Goal: Information Seeking & Learning: Learn about a topic

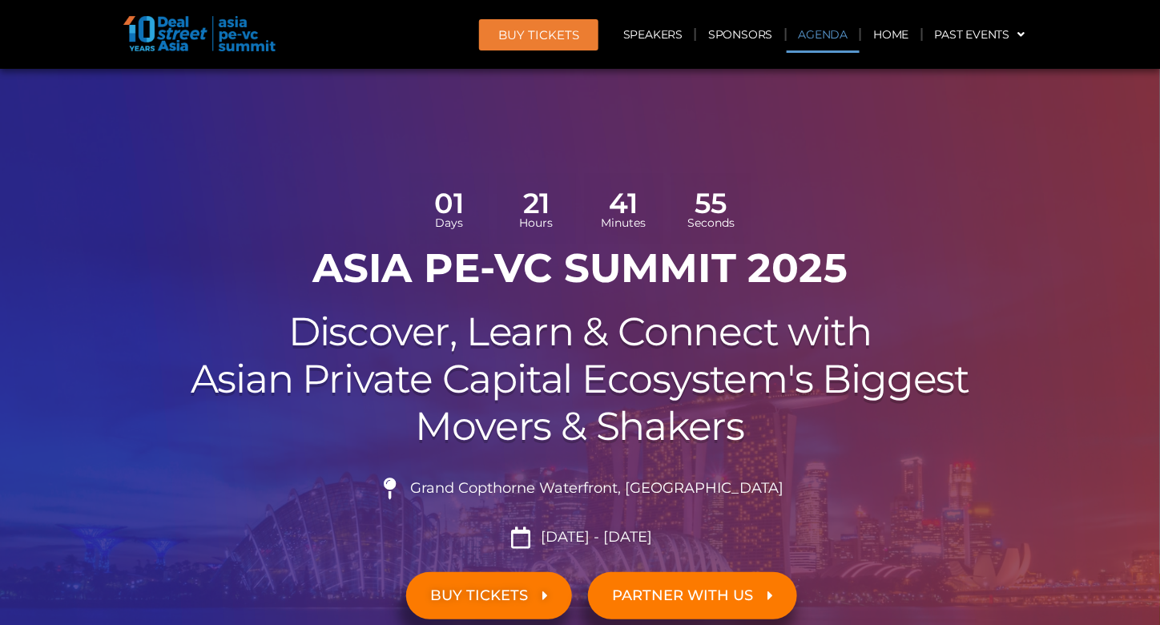
click at [820, 39] on link "Agenda" at bounding box center [824, 34] width 74 height 37
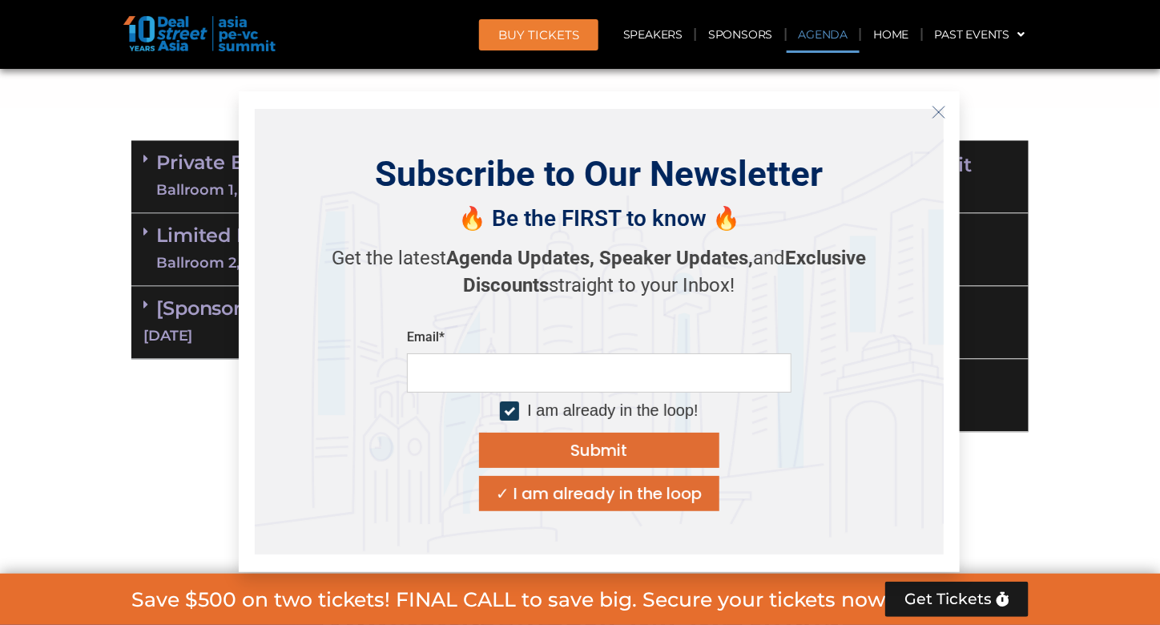
scroll to position [1084, 0]
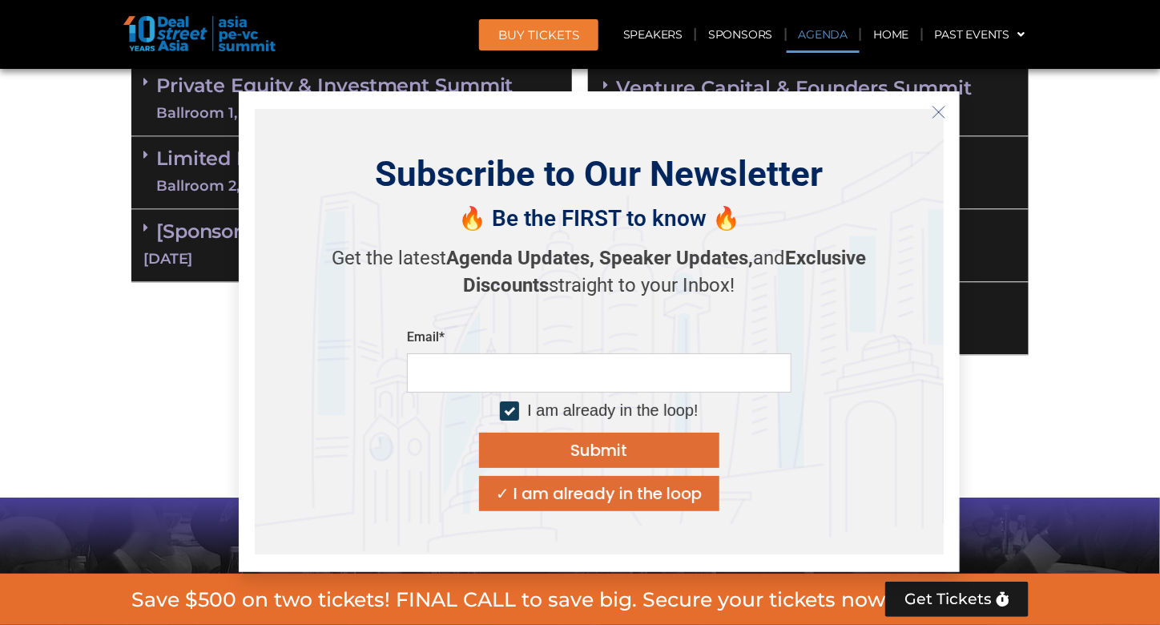
click at [941, 112] on icon "Close" at bounding box center [939, 112] width 14 height 14
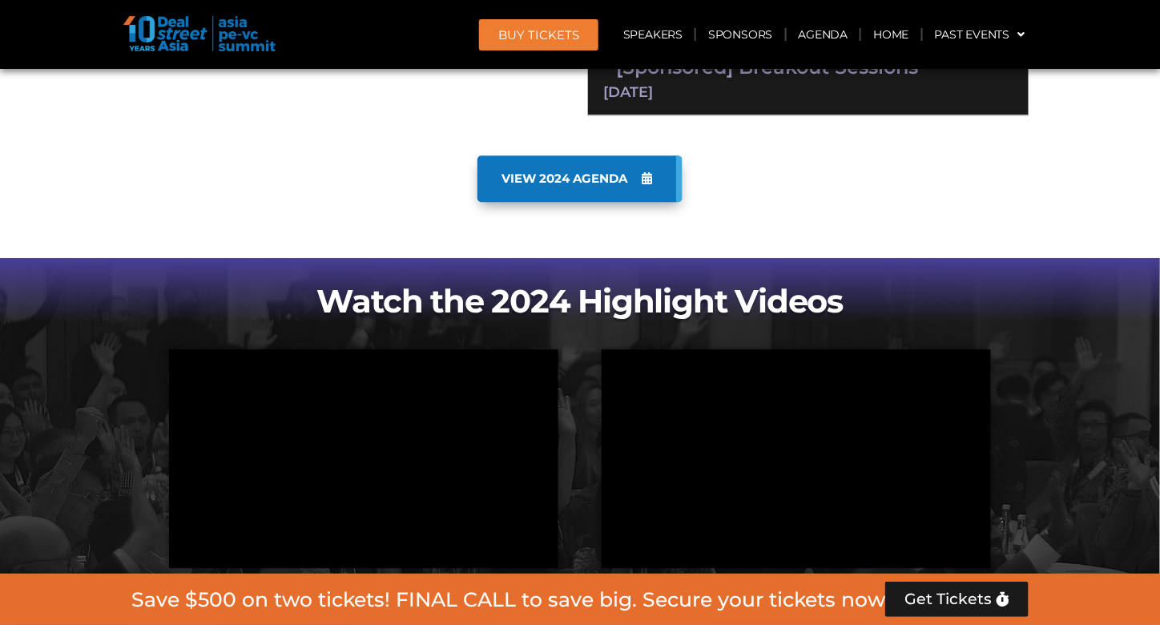
scroll to position [924, 0]
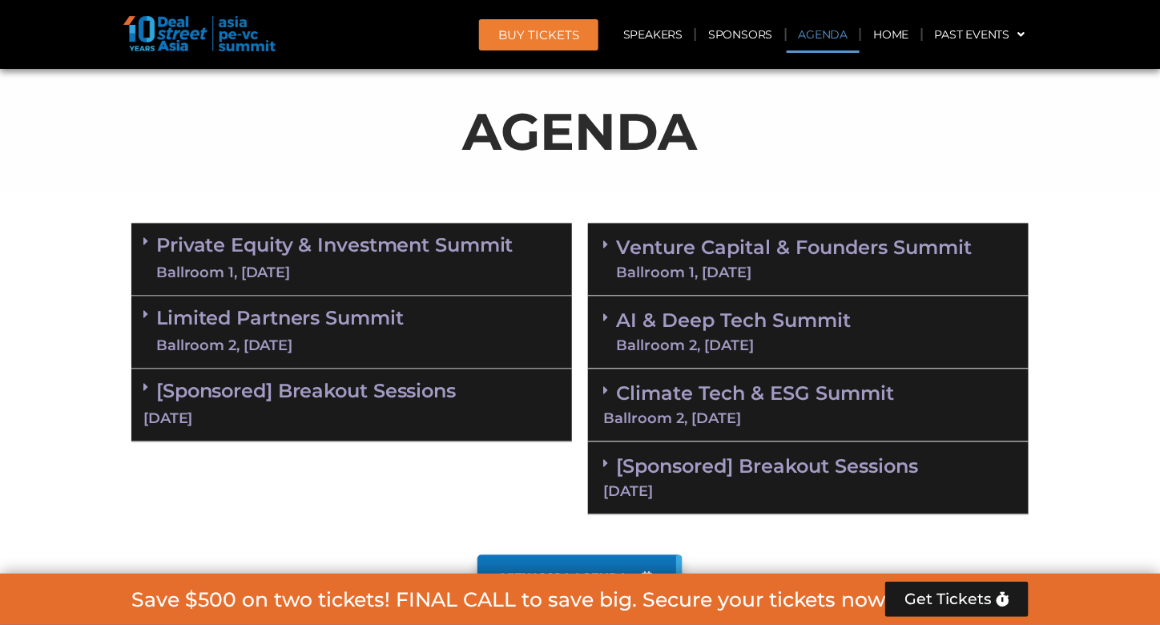
click at [308, 268] on div "Ballroom 1, [DATE]" at bounding box center [334, 274] width 357 height 20
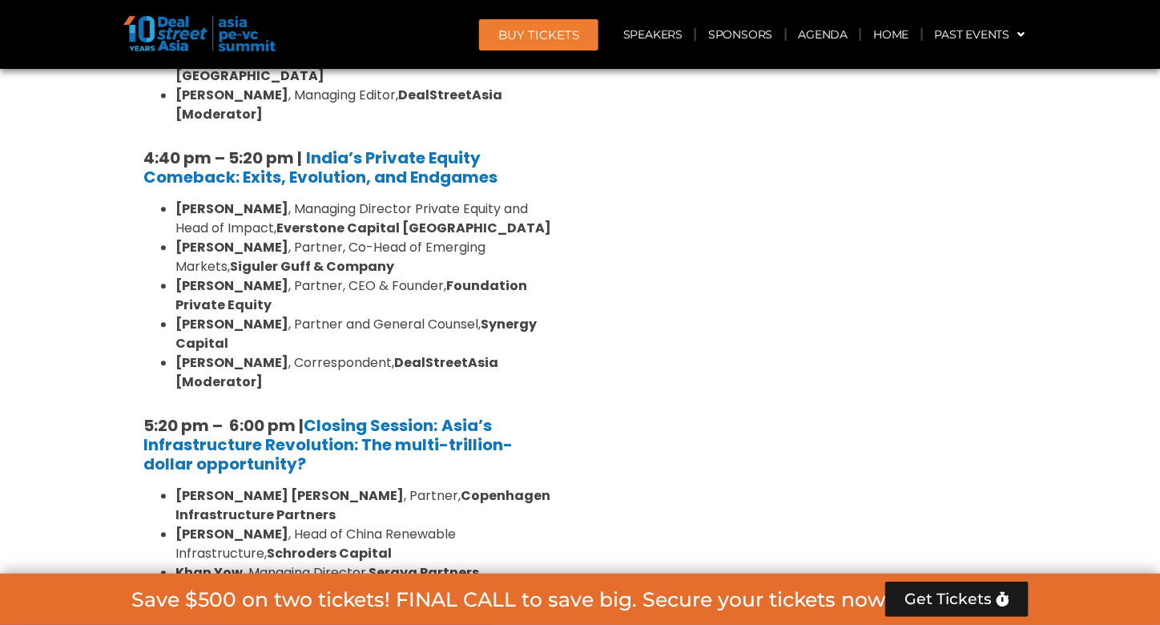
scroll to position [3168, 0]
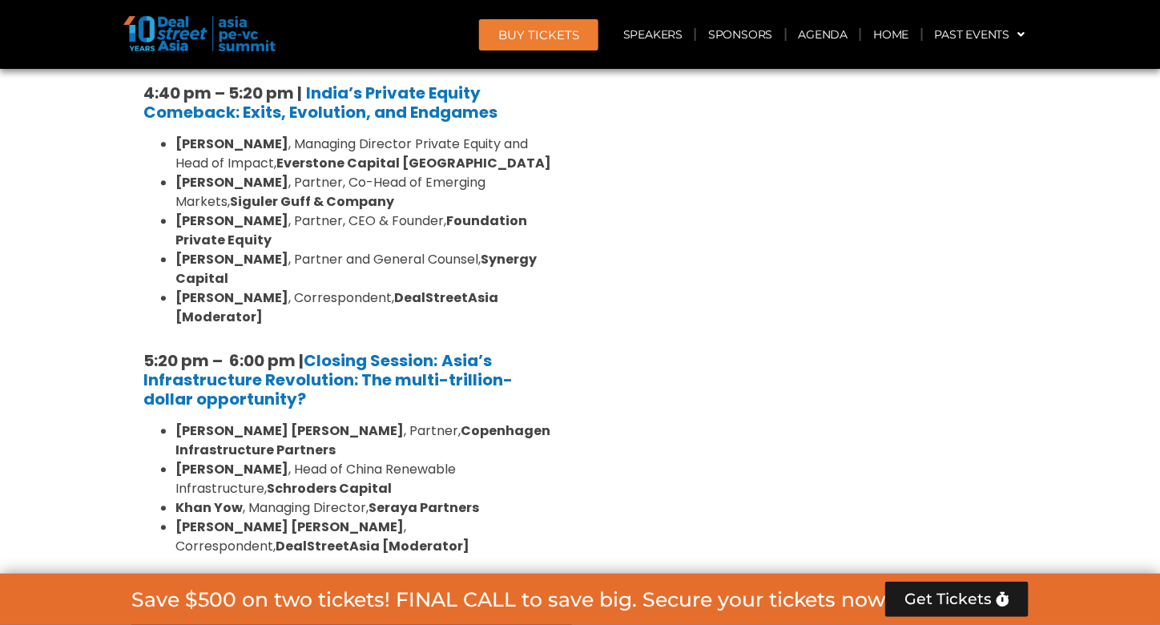
click at [460, 582] on div "Limited Partners [GEOGRAPHIC_DATA] 2, [DATE]" at bounding box center [351, 618] width 441 height 73
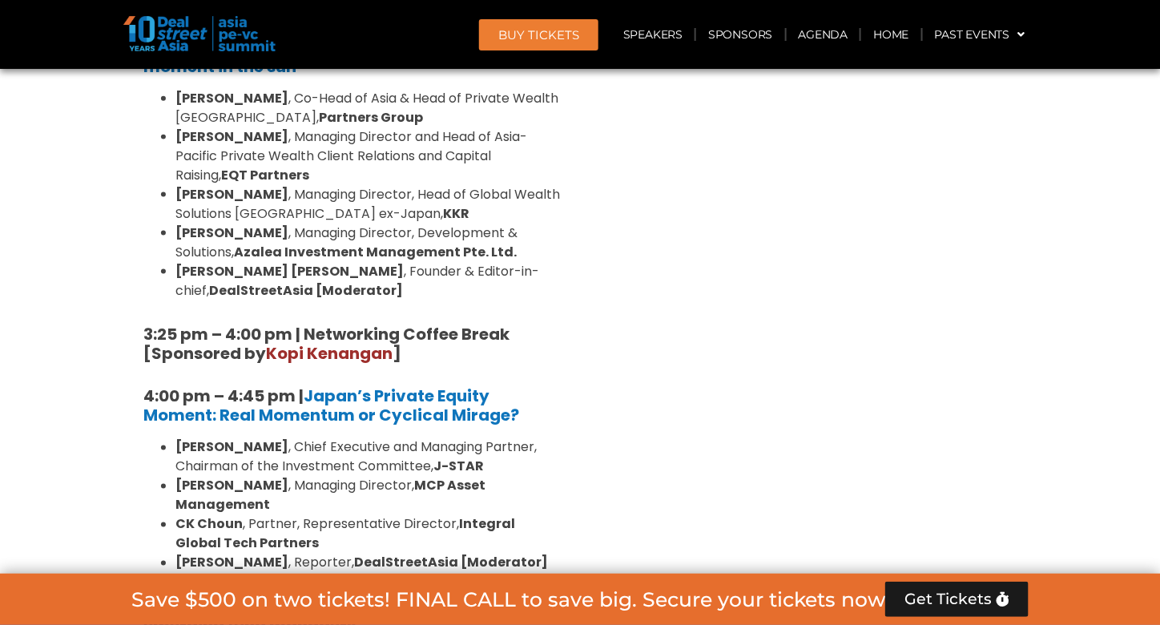
scroll to position [4851, 0]
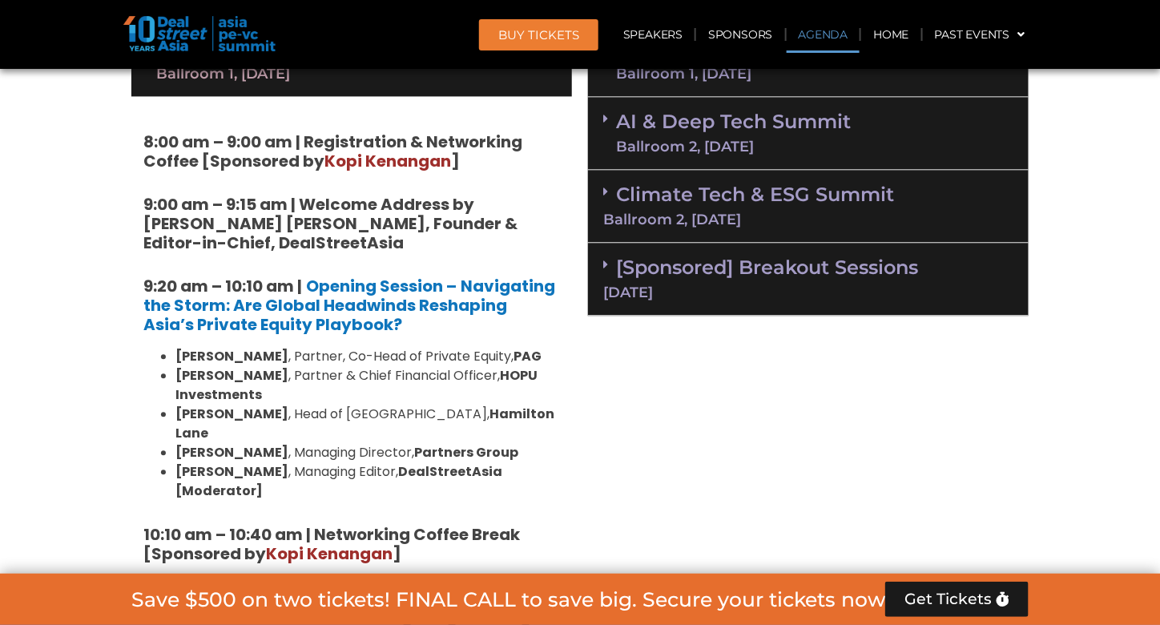
scroll to position [1010, 0]
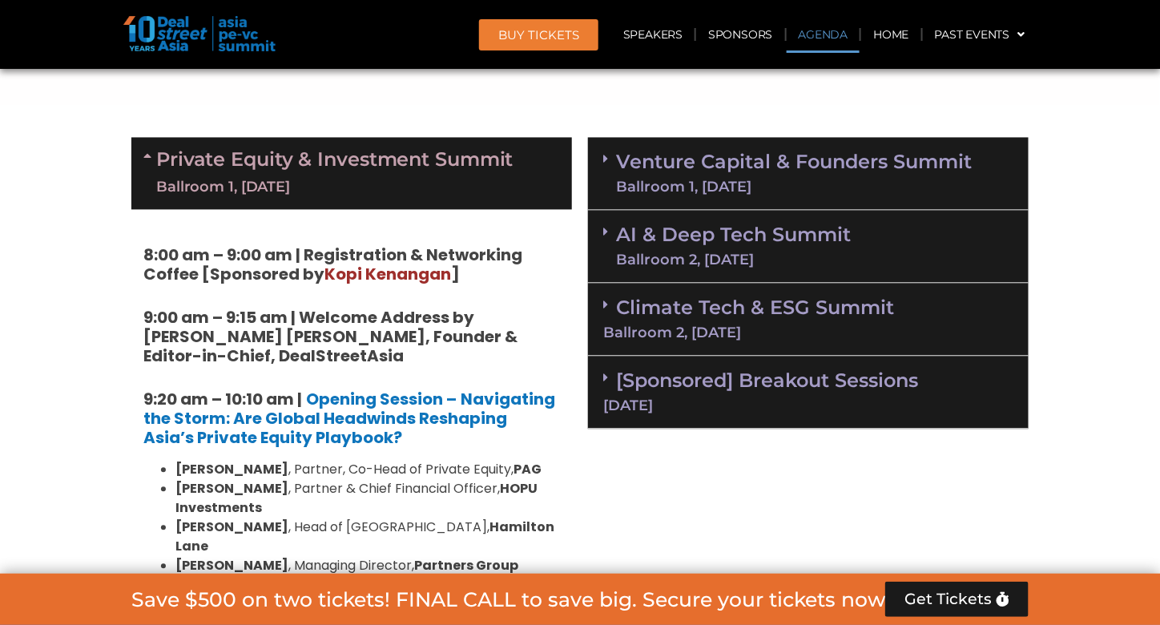
click at [821, 196] on div "Venture Capital & Founders​ Summit Ballroom 1, [DATE]" at bounding box center [808, 174] width 441 height 73
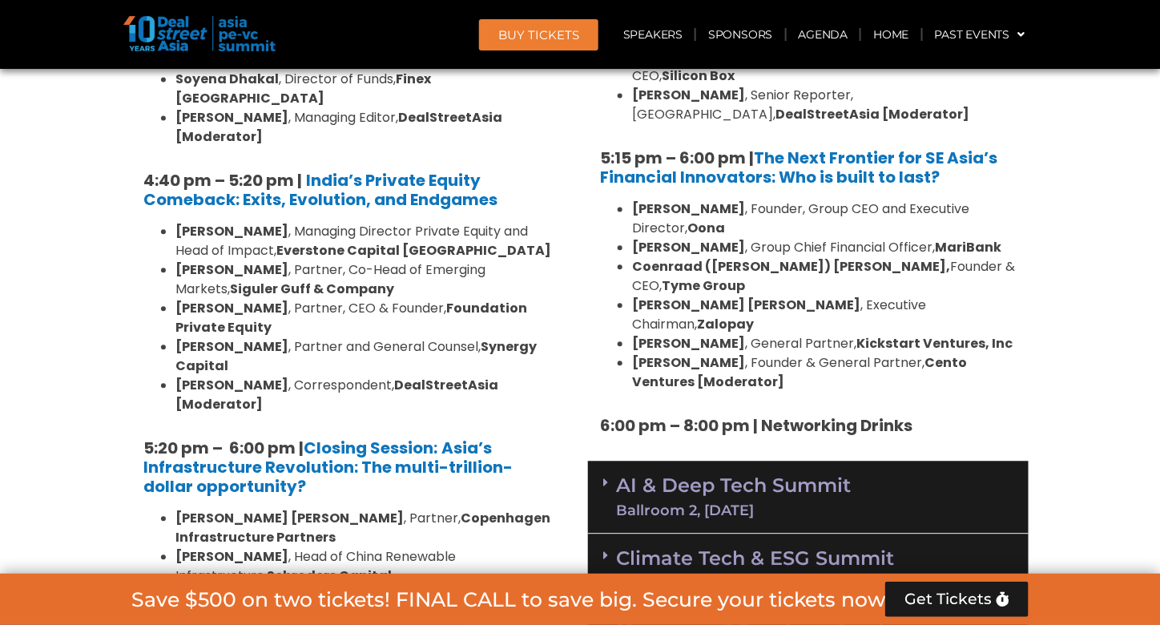
scroll to position [3093, 0]
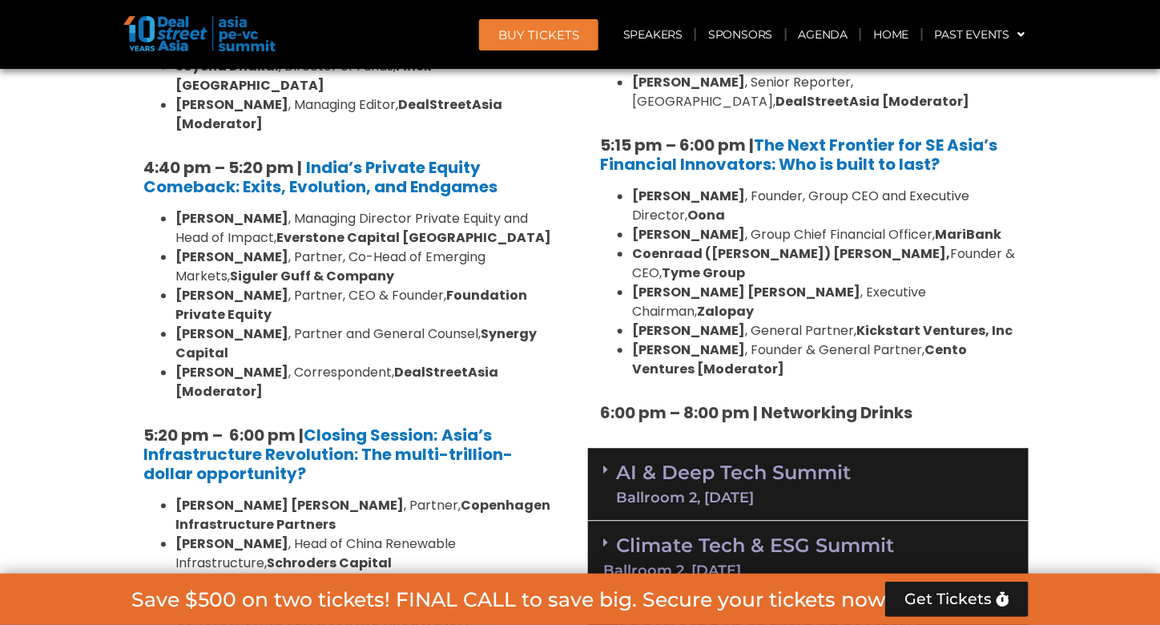
click at [927, 448] on div "AI & Deep Tech Summit Ballroom 2, [DATE]" at bounding box center [808, 484] width 441 height 73
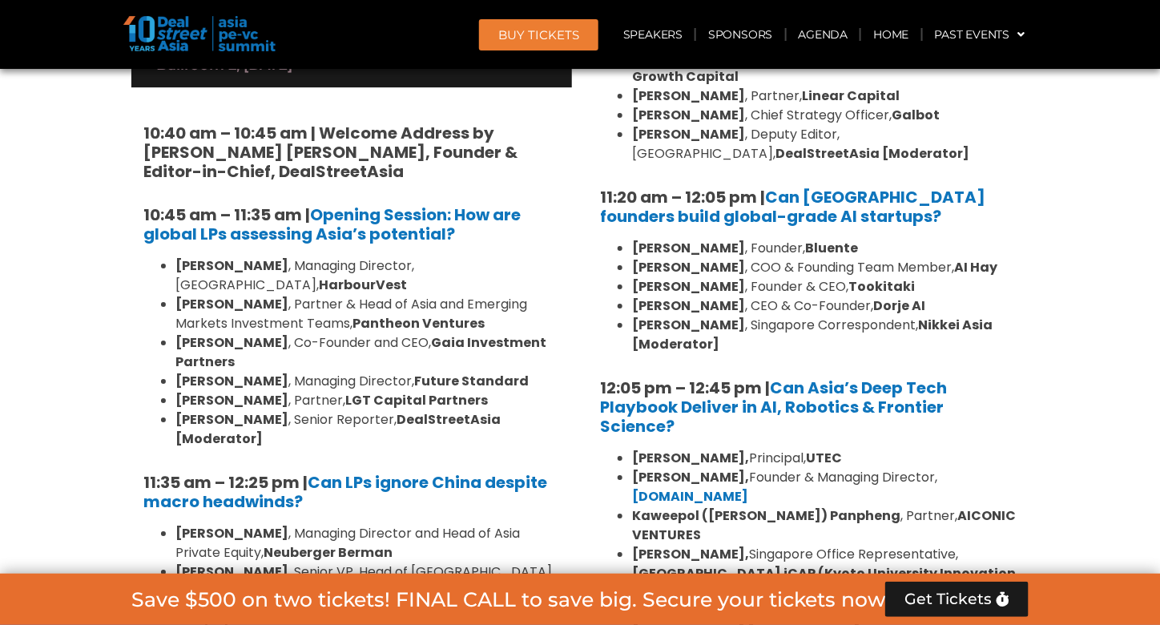
scroll to position [3895, 0]
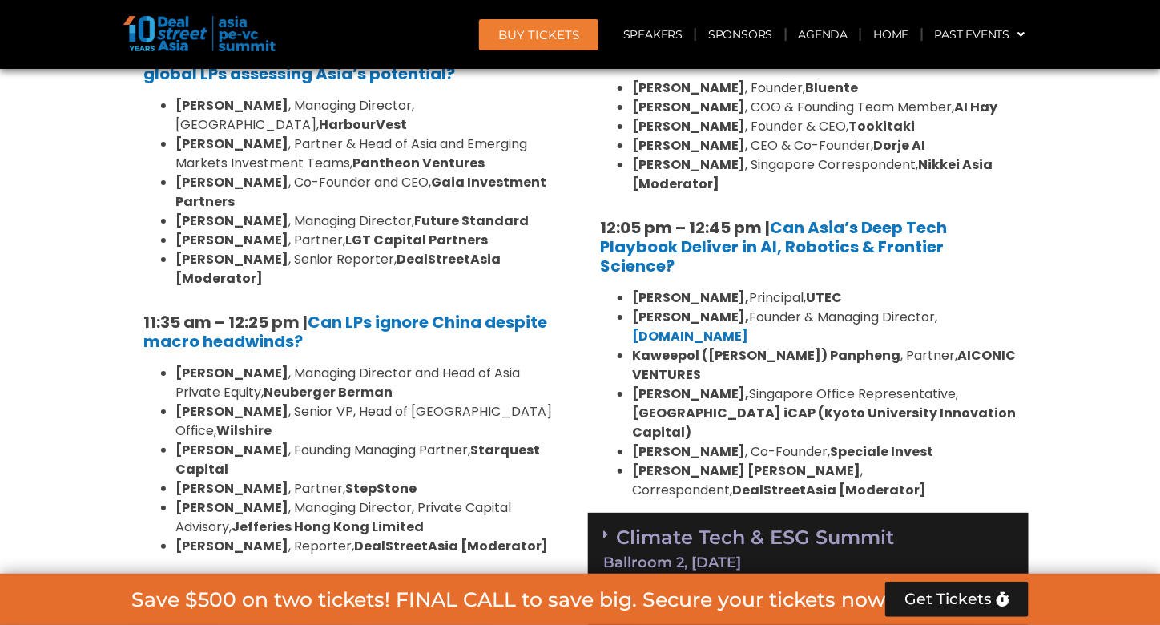
click at [959, 555] on div "Ballroom 2, [DATE]" at bounding box center [808, 562] width 410 height 14
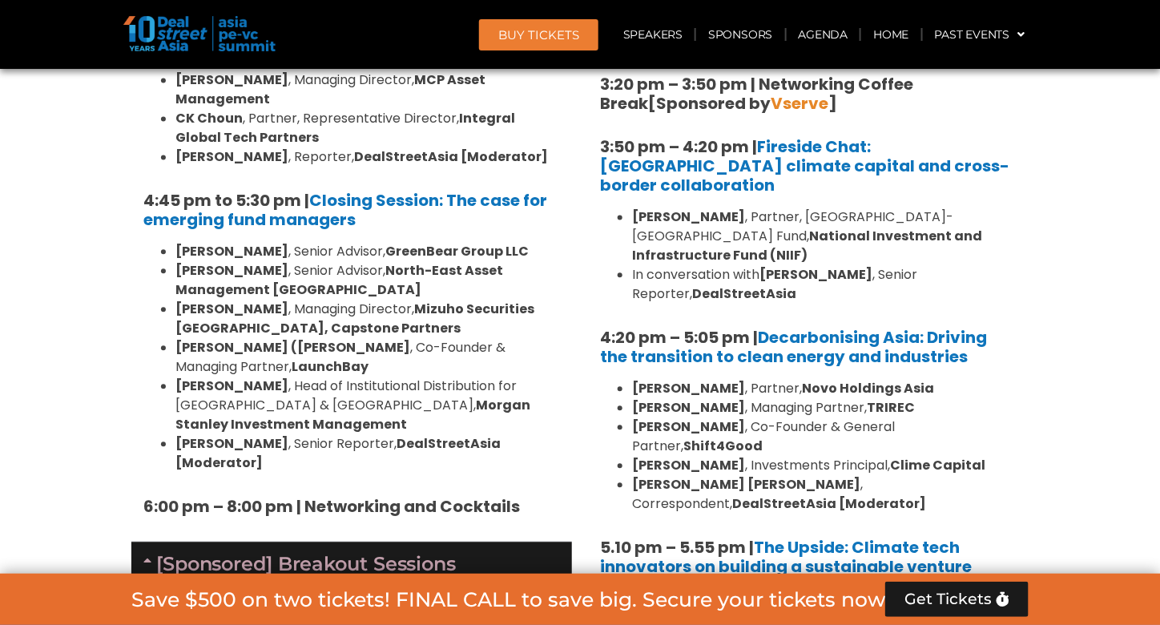
scroll to position [5257, 0]
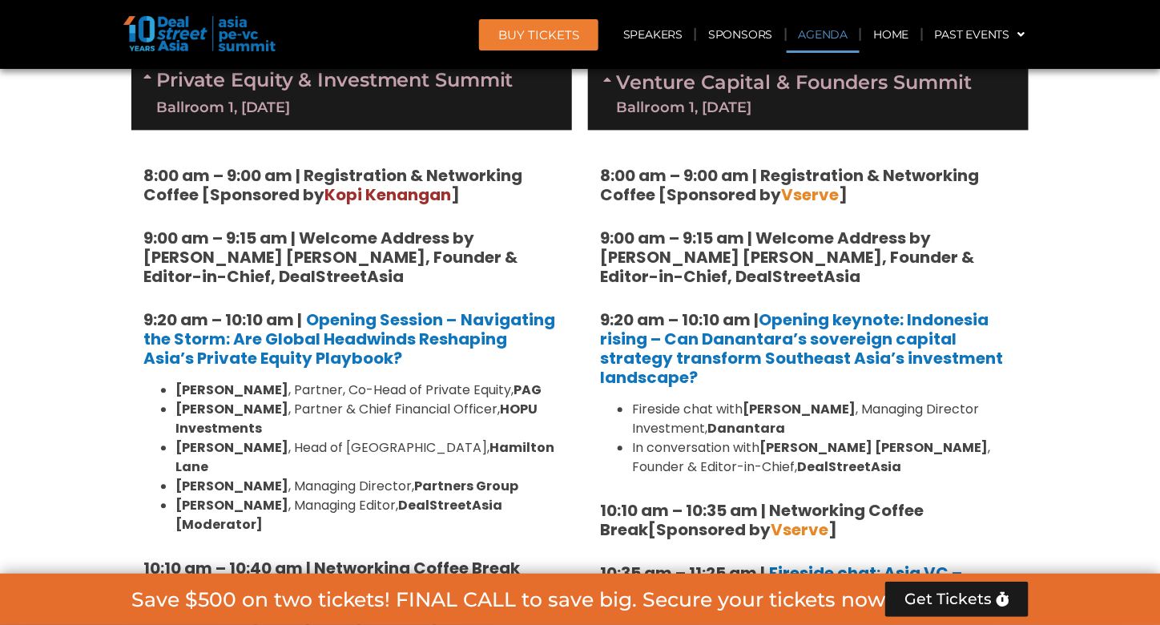
scroll to position [849, 0]
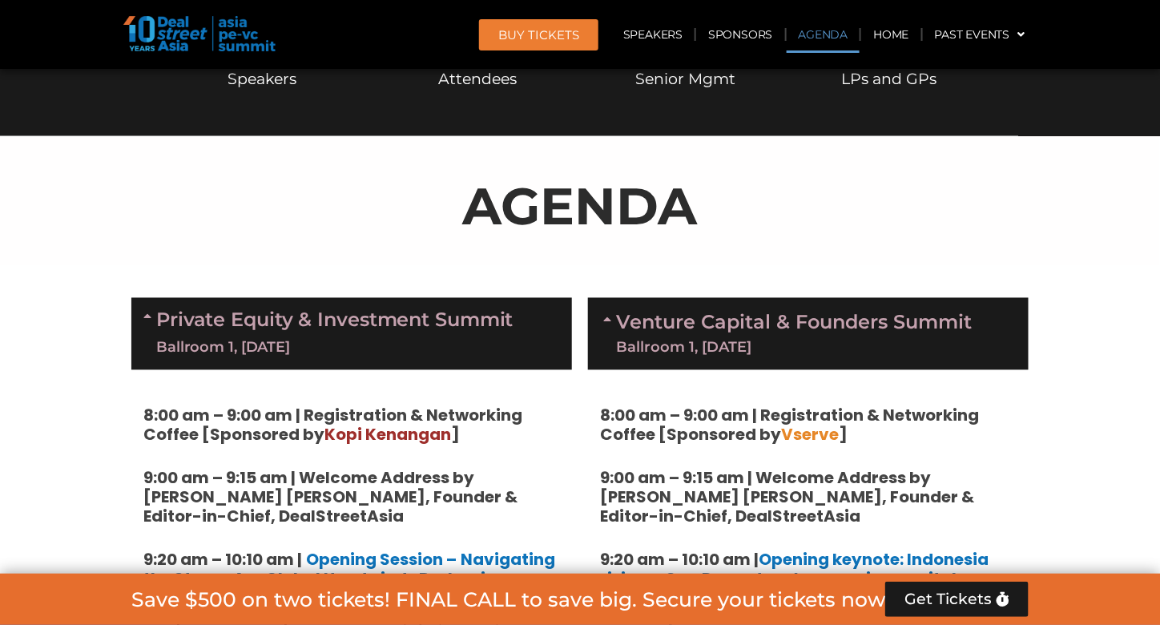
click at [934, 337] on link "Venture Capital & Founders​ Summit Ballroom 1, [DATE]" at bounding box center [794, 334] width 356 height 42
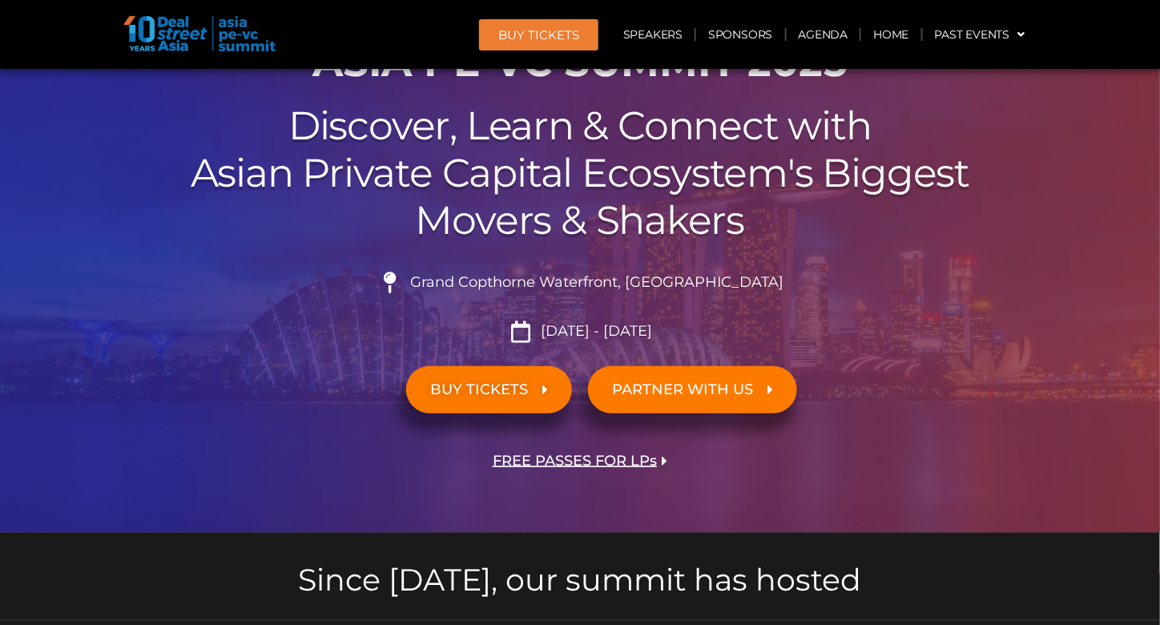
scroll to position [240, 0]
